Goal: Task Accomplishment & Management: Manage account settings

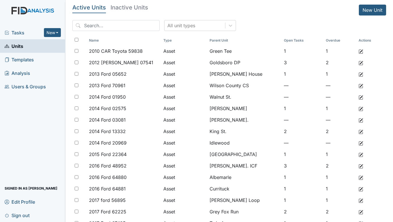
click at [21, 31] on span "Tasks" at bounding box center [24, 32] width 39 height 7
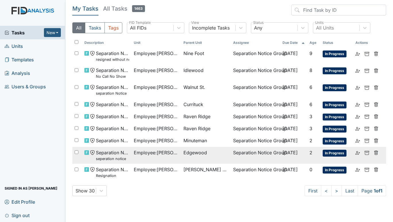
click at [167, 150] on span "Employee : Holloman, Quintella" at bounding box center [156, 152] width 45 height 7
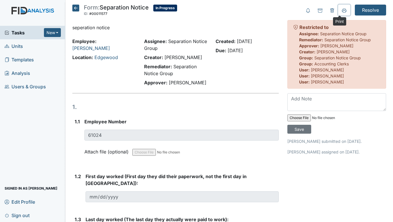
click at [342, 11] on icon at bounding box center [344, 10] width 5 height 5
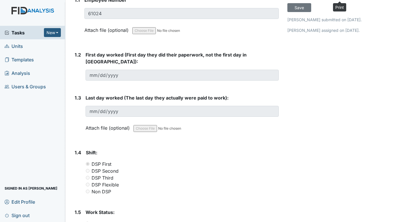
scroll to position [97, 0]
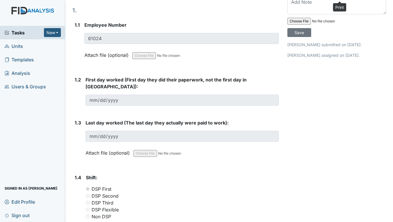
click at [22, 33] on span "Tasks" at bounding box center [24, 32] width 39 height 7
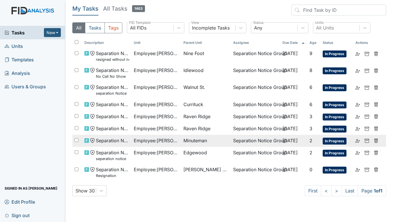
click at [196, 140] on span "Minuteman" at bounding box center [195, 140] width 24 height 7
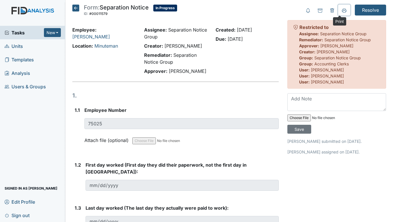
click at [342, 11] on icon at bounding box center [344, 10] width 5 height 5
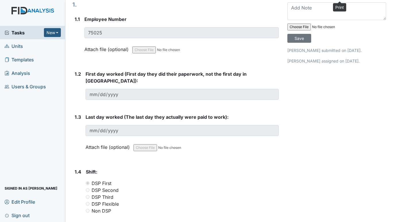
scroll to position [85, 0]
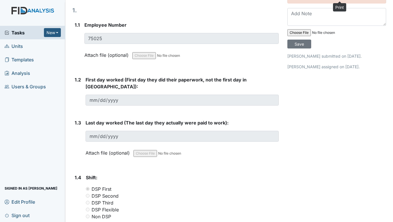
click at [17, 33] on span "Tasks" at bounding box center [24, 32] width 39 height 7
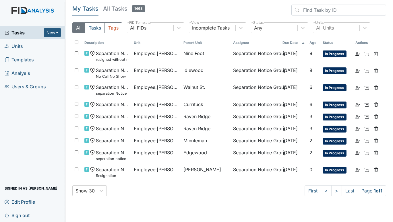
click at [15, 46] on span "Units" at bounding box center [14, 46] width 18 height 9
click at [15, 43] on span "Units" at bounding box center [14, 46] width 18 height 9
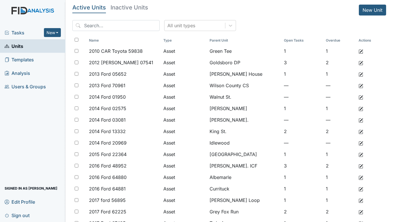
click at [18, 33] on span "Tasks" at bounding box center [24, 32] width 39 height 7
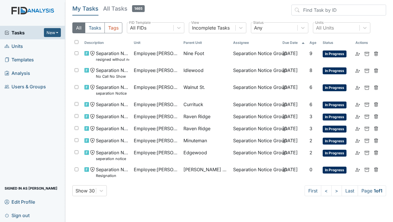
click at [16, 49] on span "Units" at bounding box center [14, 46] width 18 height 9
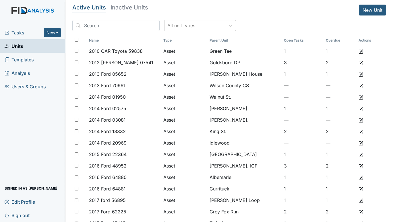
click at [18, 32] on span "Tasks" at bounding box center [24, 32] width 39 height 7
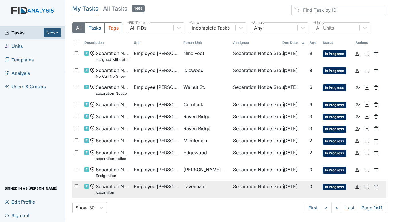
click at [137, 184] on span "Employee : Pearson, Jazmyne" at bounding box center [156, 186] width 45 height 7
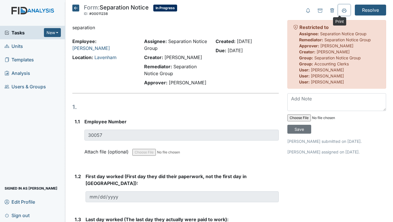
click at [342, 8] on icon at bounding box center [344, 10] width 5 height 5
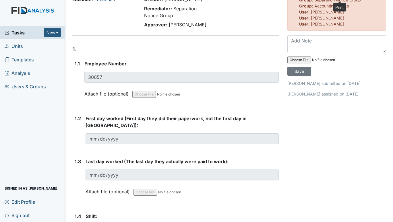
scroll to position [11, 0]
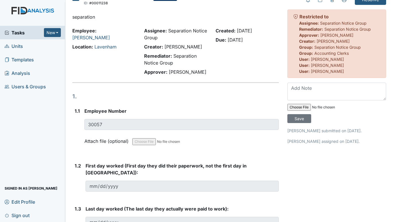
drag, startPoint x: 21, startPoint y: 28, endPoint x: 24, endPoint y: 28, distance: 3.2
click at [21, 28] on div "Tasks New Form Inspection Document Bundle" at bounding box center [32, 32] width 65 height 13
click at [17, 31] on span "Tasks" at bounding box center [24, 32] width 39 height 7
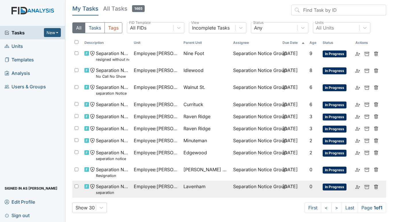
click at [136, 185] on span "Employee : [PERSON_NAME]" at bounding box center [156, 186] width 45 height 7
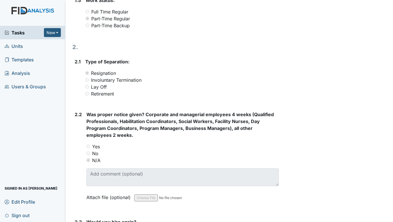
scroll to position [230, 0]
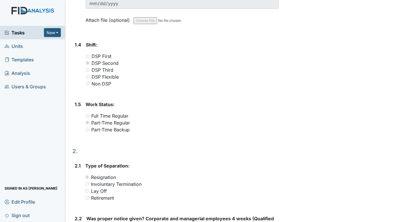
click at [15, 46] on span "Units" at bounding box center [14, 46] width 18 height 9
